Goal: Book appointment/travel/reservation

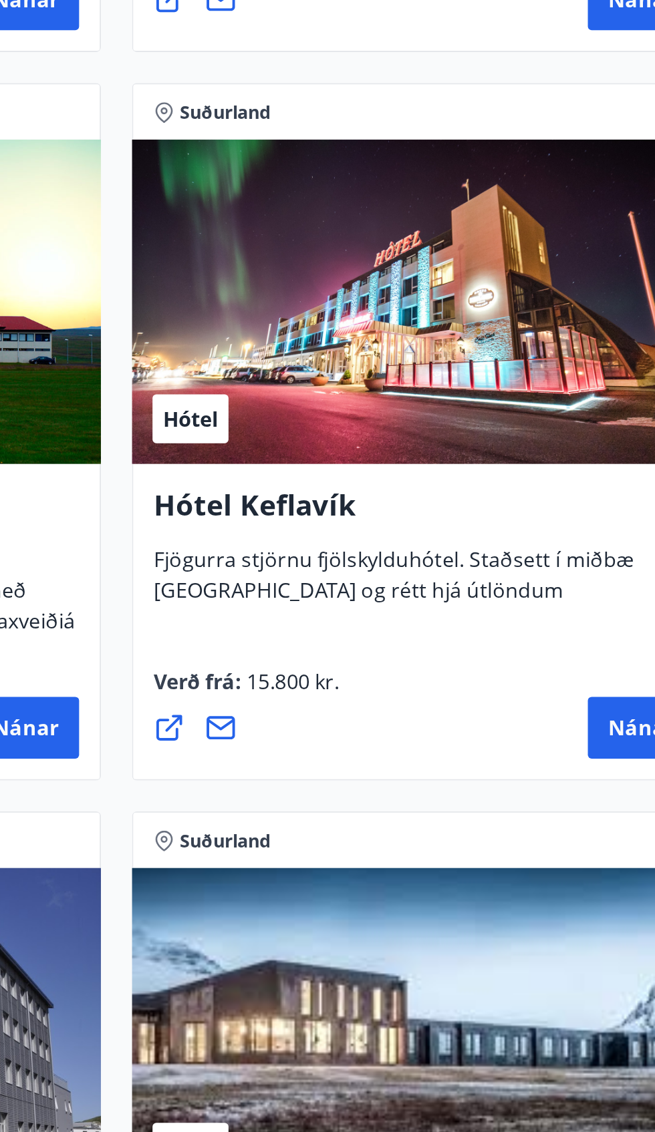
scroll to position [4286, 0]
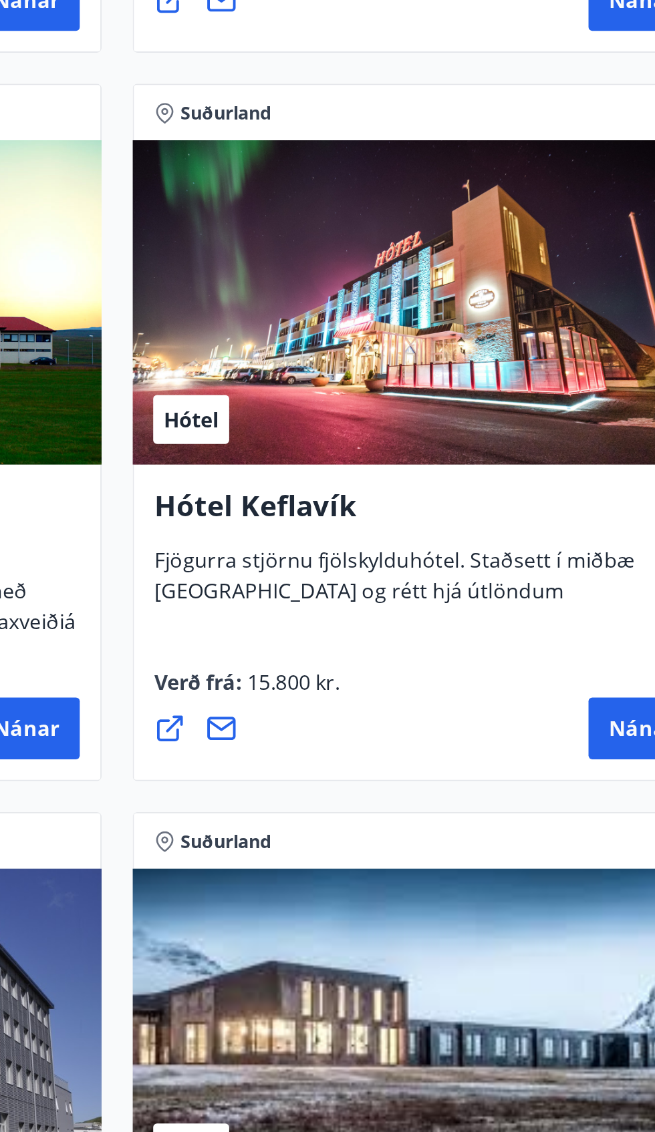
click at [542, 651] on div "Hótel" at bounding box center [486, 612] width 303 height 168
click at [575, 847] on button "Nánar" at bounding box center [599, 833] width 55 height 32
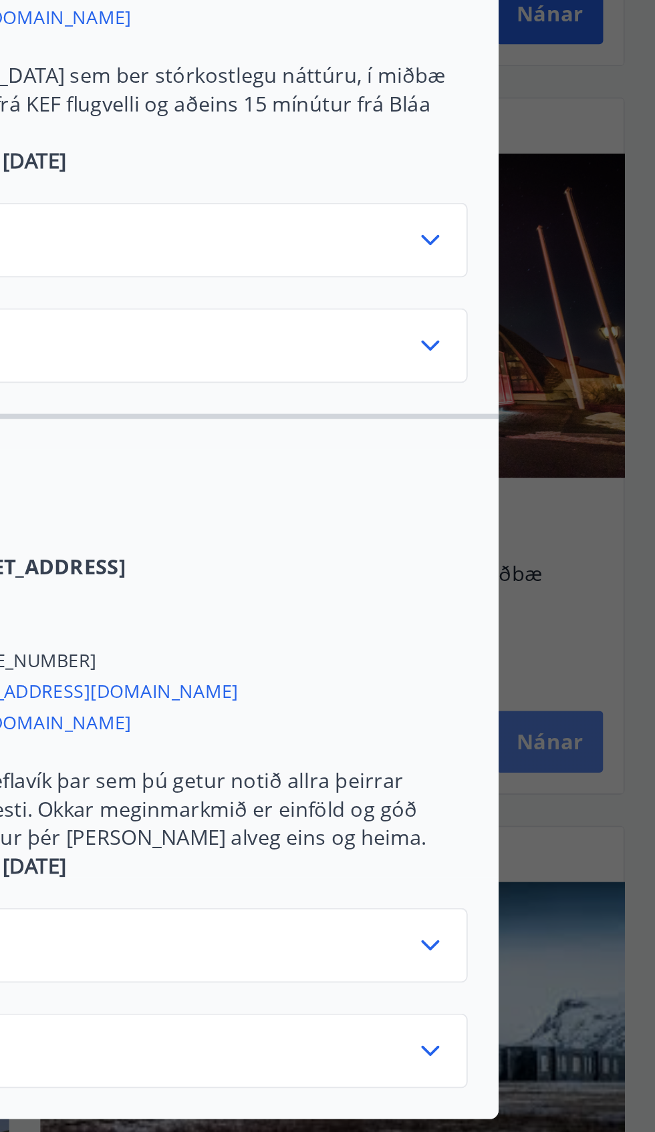
scroll to position [4286, 0]
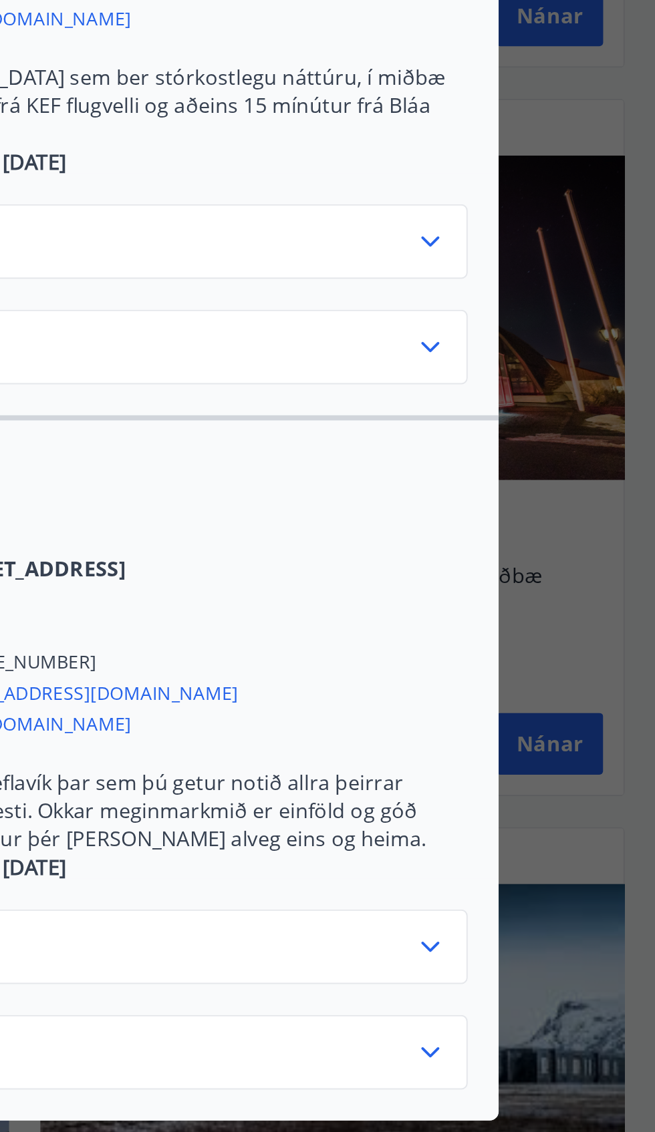
click at [558, 916] on div "Summer [PHONE_NUMBER][DATE] - [DATE] vinter 2025/[PHONE_NUMBER][DATE] - [DATE]" at bounding box center [328, 958] width 492 height 110
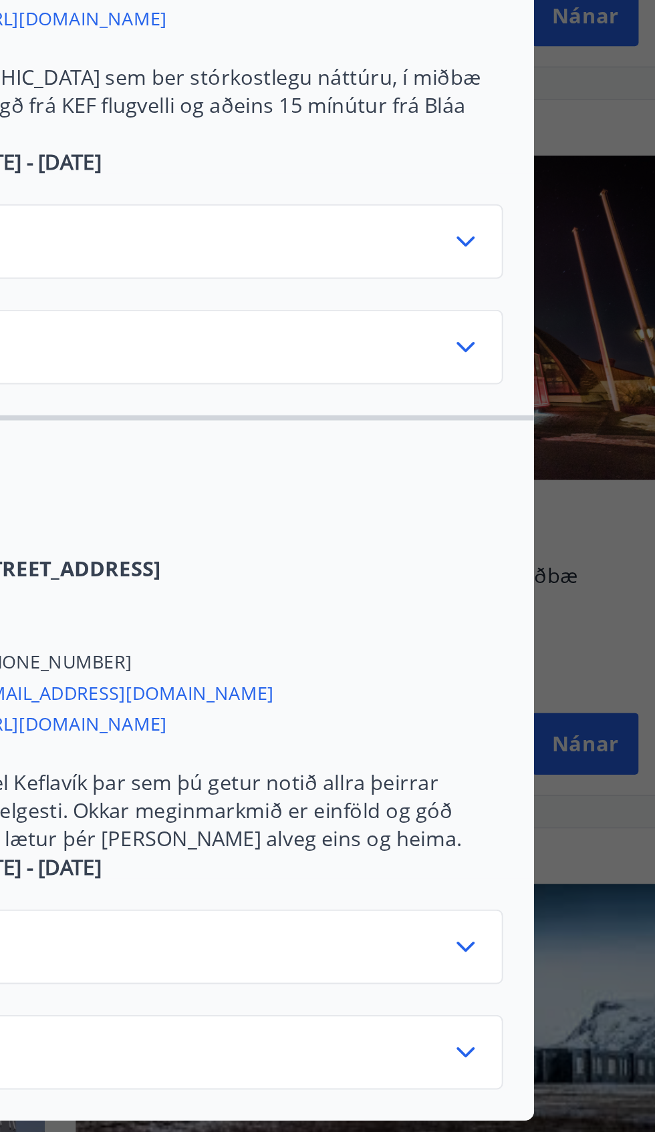
scroll to position [4286, 0]
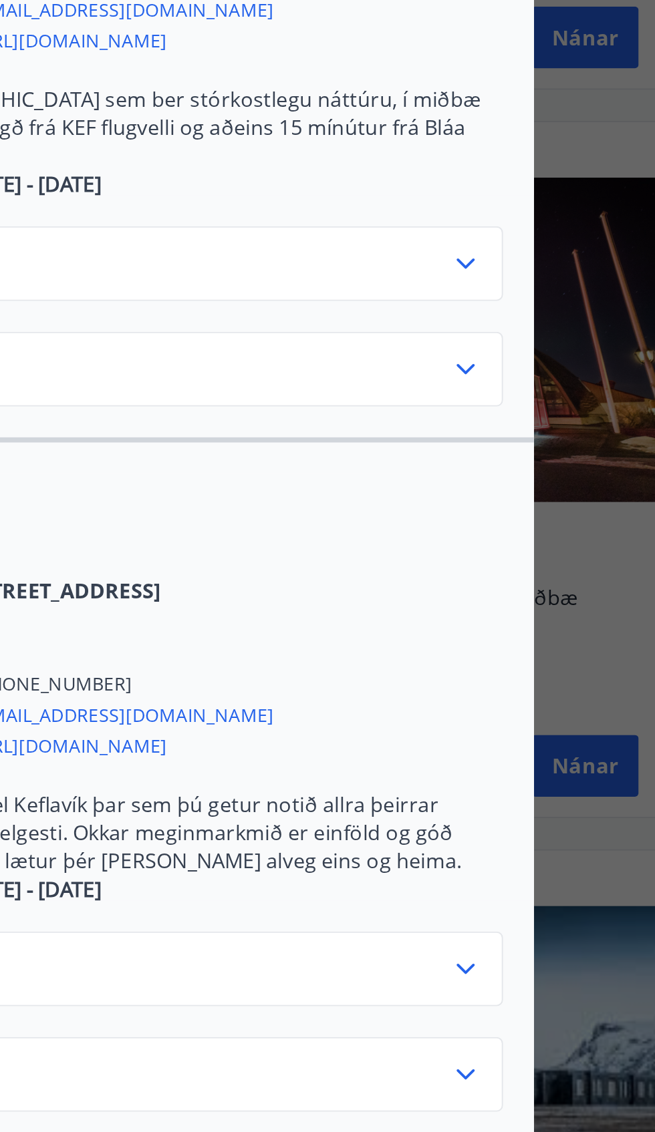
click at [544, 931] on icon at bounding box center [538, 939] width 16 height 16
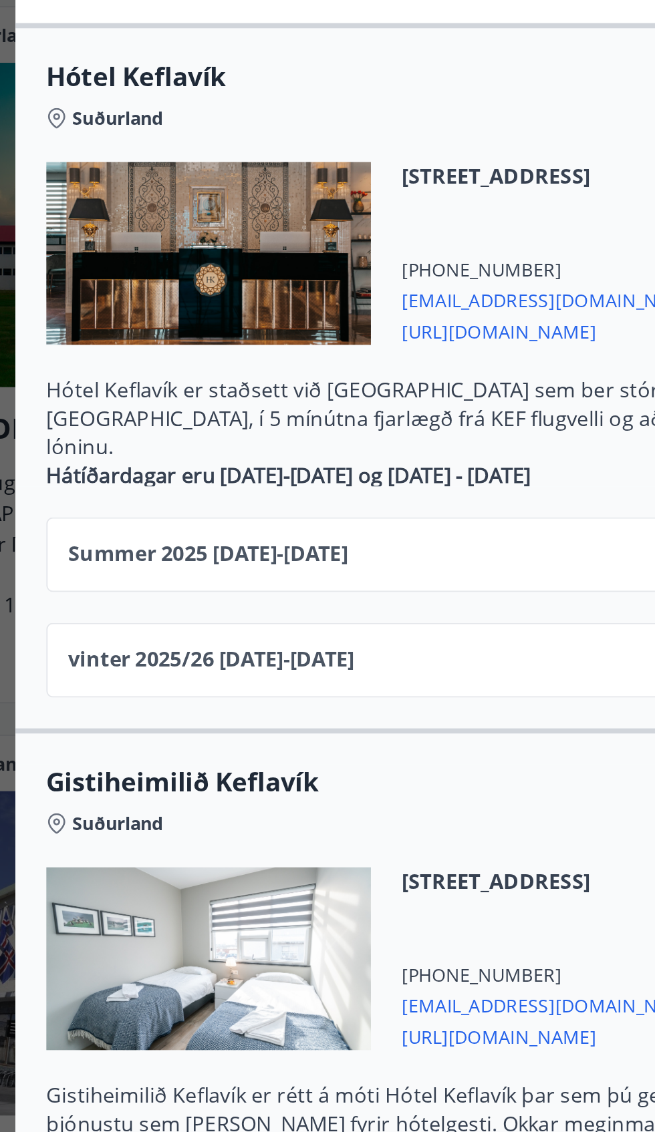
scroll to position [0, 0]
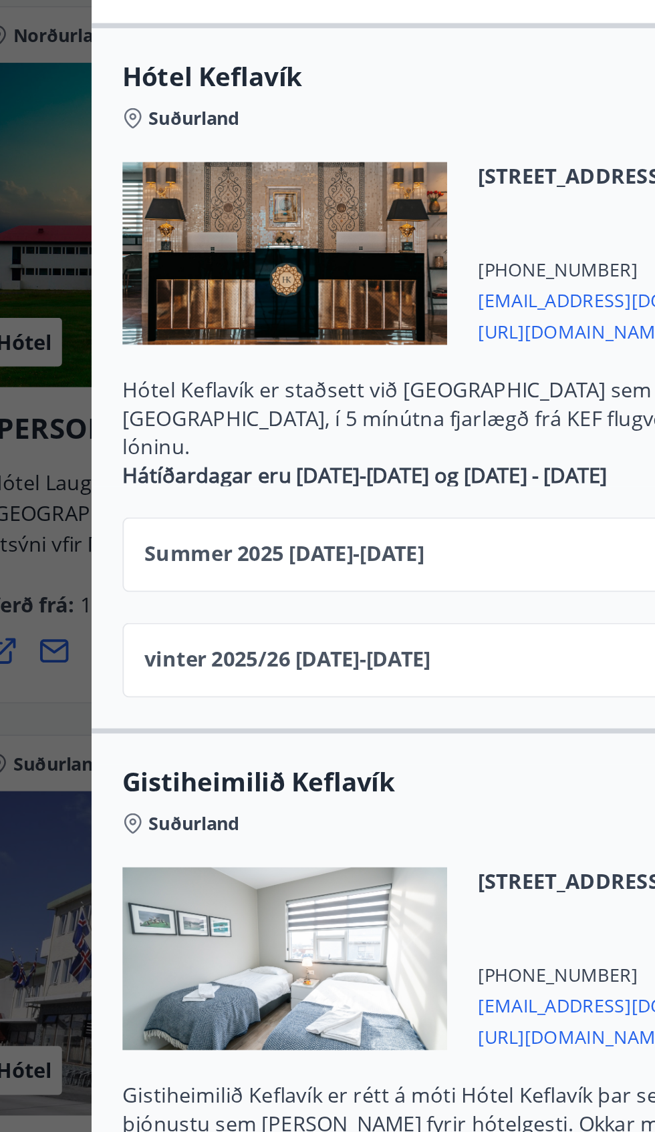
click at [322, 565] on div "Summer [PHONE_NUMBER][DATE] - [DATE]" at bounding box center [327, 578] width 437 height 27
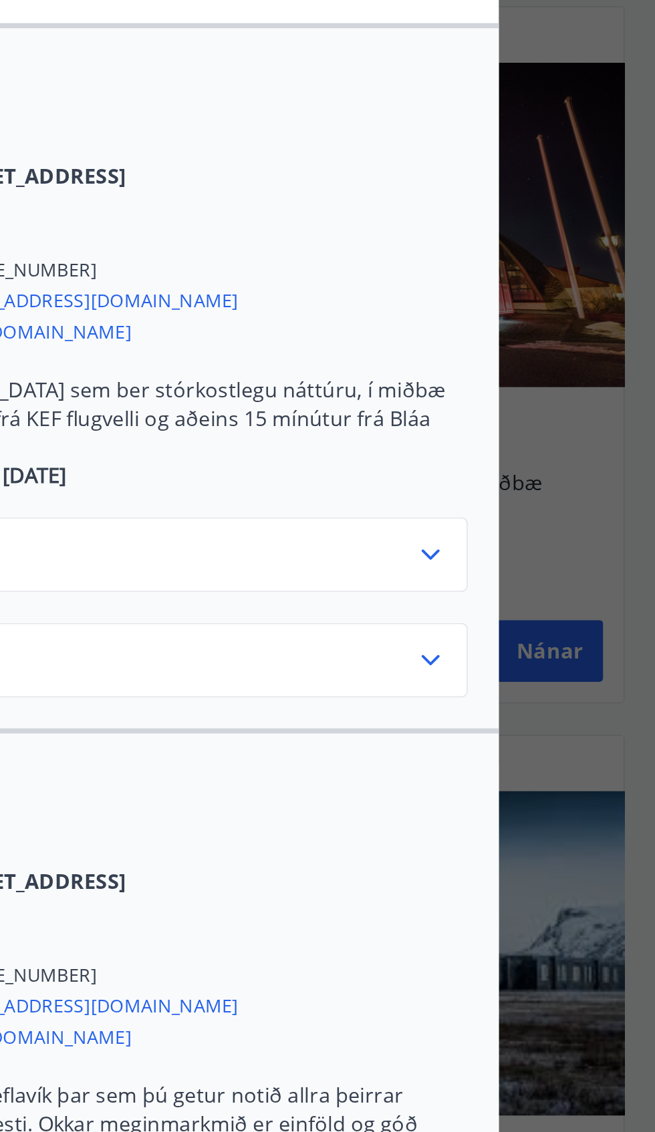
click at [538, 565] on icon at bounding box center [538, 573] width 16 height 16
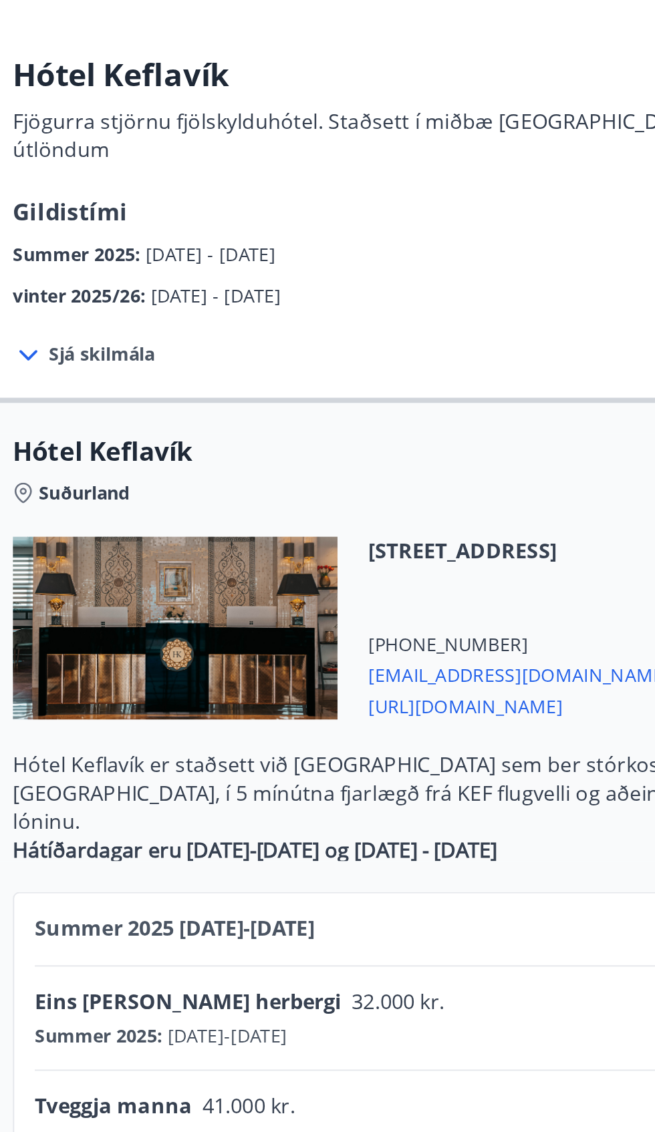
scroll to position [4497, 0]
